Goal: Transaction & Acquisition: Subscribe to service/newsletter

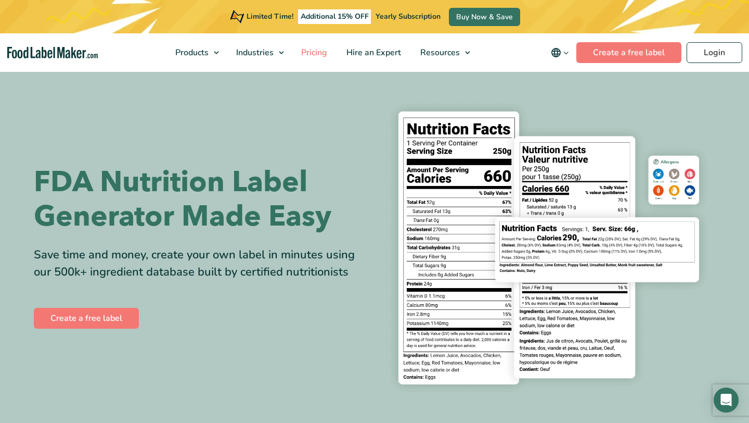
click at [316, 50] on span "Pricing" at bounding box center [313, 52] width 30 height 11
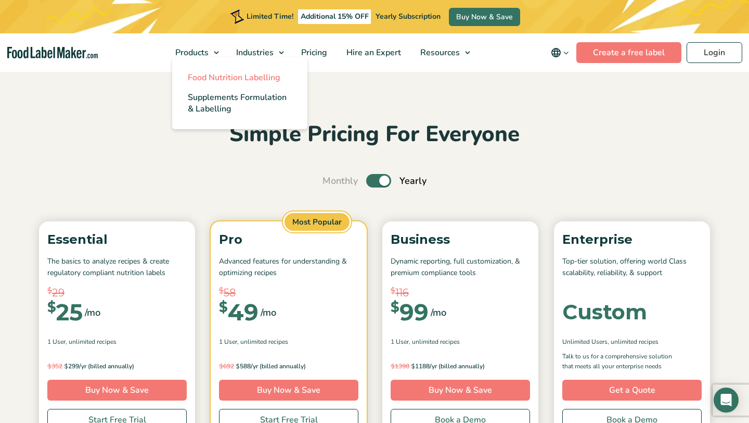
click at [202, 73] on span "Food Nutrition Labelling" at bounding box center [234, 77] width 93 height 11
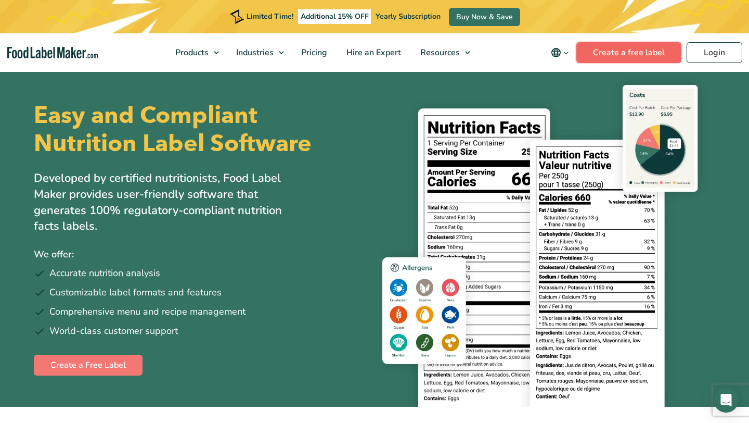
click at [615, 50] on link "Create a free label" at bounding box center [629, 52] width 105 height 21
